Goal: Task Accomplishment & Management: Complete application form

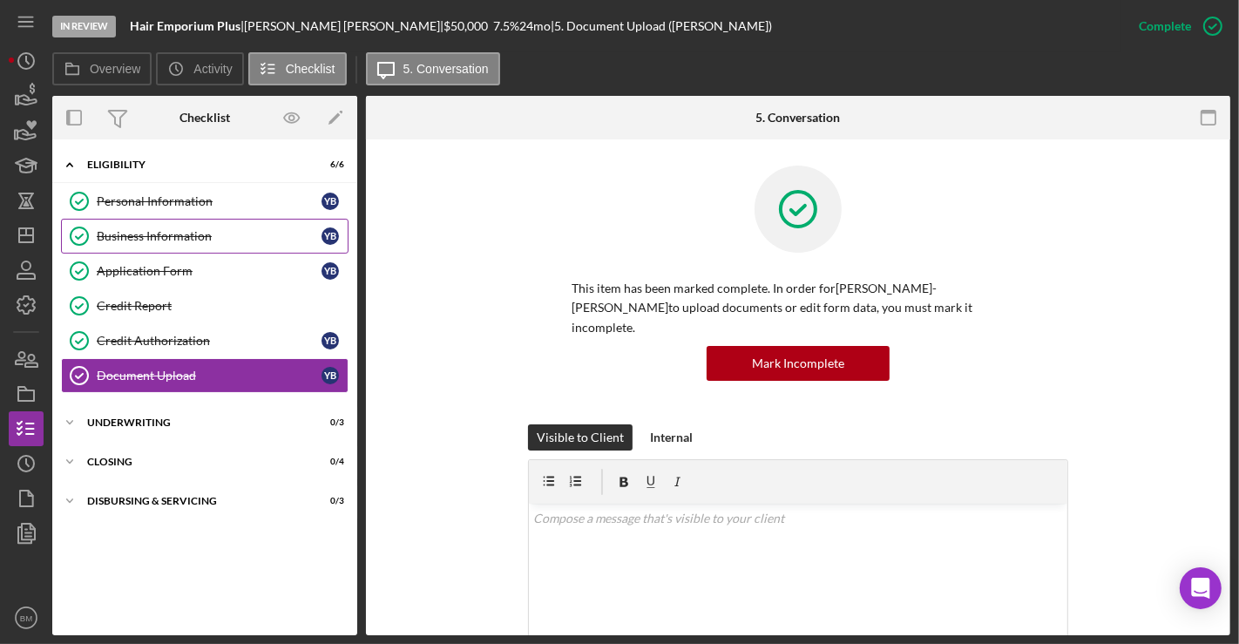
click at [188, 233] on div "Business Information" at bounding box center [209, 236] width 225 height 14
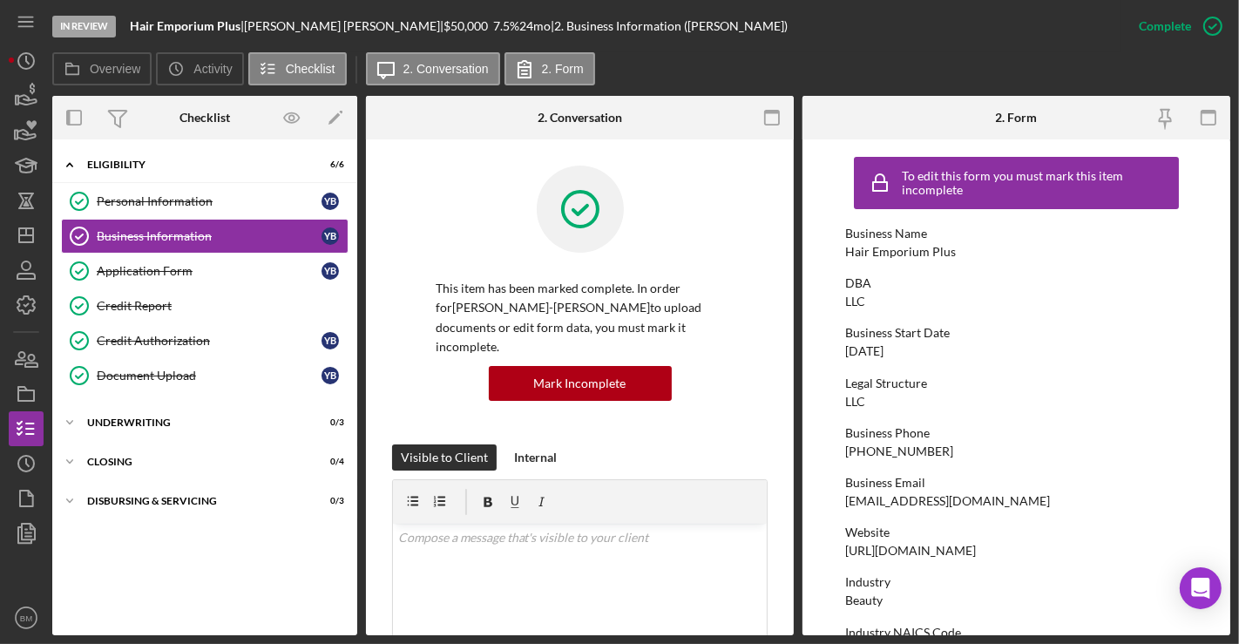
click at [889, 501] on div "[EMAIL_ADDRESS][DOMAIN_NAME]" at bounding box center [947, 501] width 205 height 14
copy div "[EMAIL_ADDRESS][DOMAIN_NAME]"
